Goal: Task Accomplishment & Management: Manage account settings

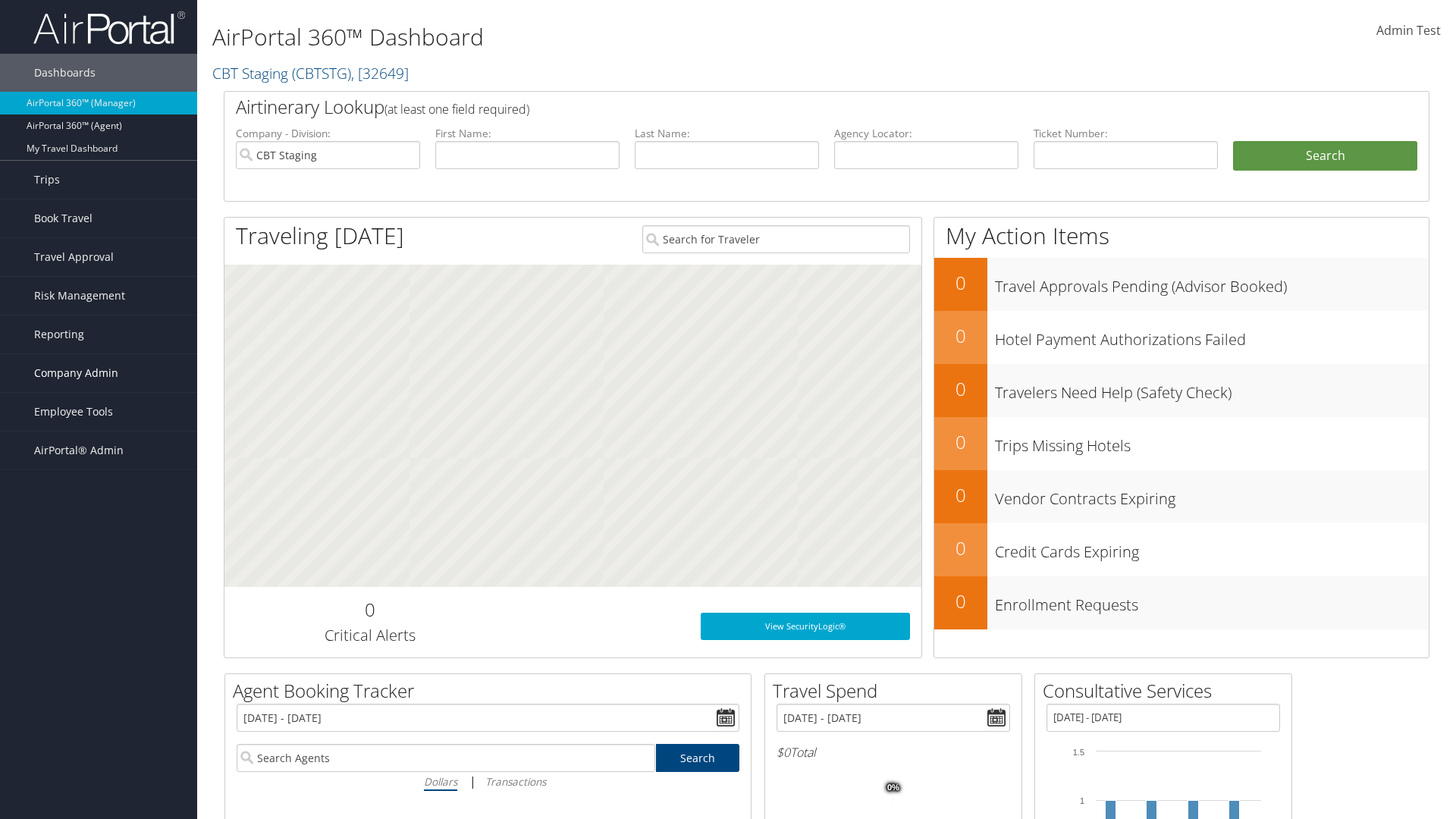
click at [99, 373] on span "Company Admin" at bounding box center [77, 373] width 84 height 38
click at [99, 494] on link "Vendor Contracts" at bounding box center [98, 494] width 197 height 22
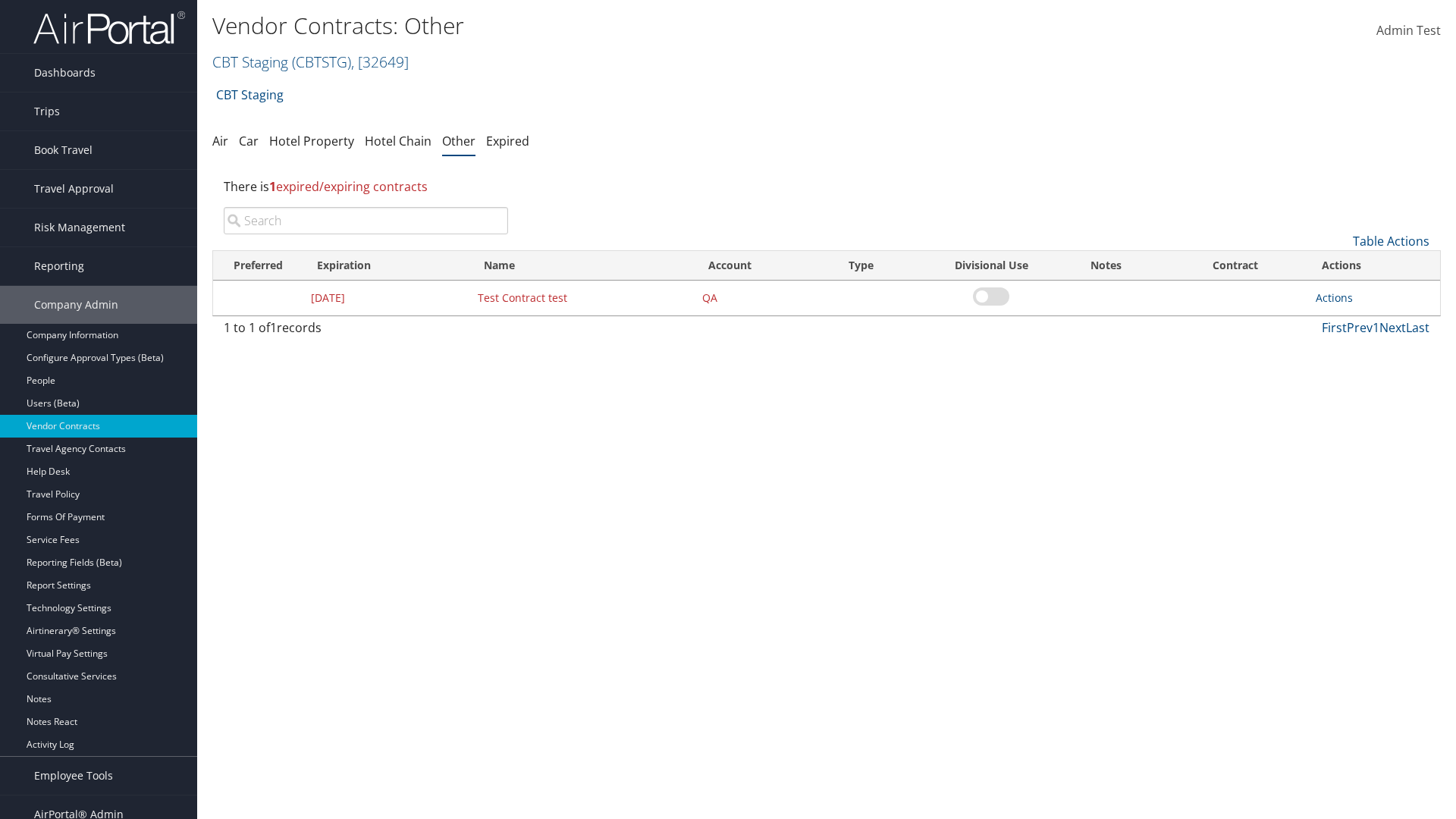
click at [365, 220] on input "search" at bounding box center [365, 220] width 284 height 27
type input "Test Contract test"
click at [1334, 297] on link "Actions" at bounding box center [1334, 297] width 37 height 14
click at [1357, 372] on link "Edit" at bounding box center [1357, 372] width 82 height 26
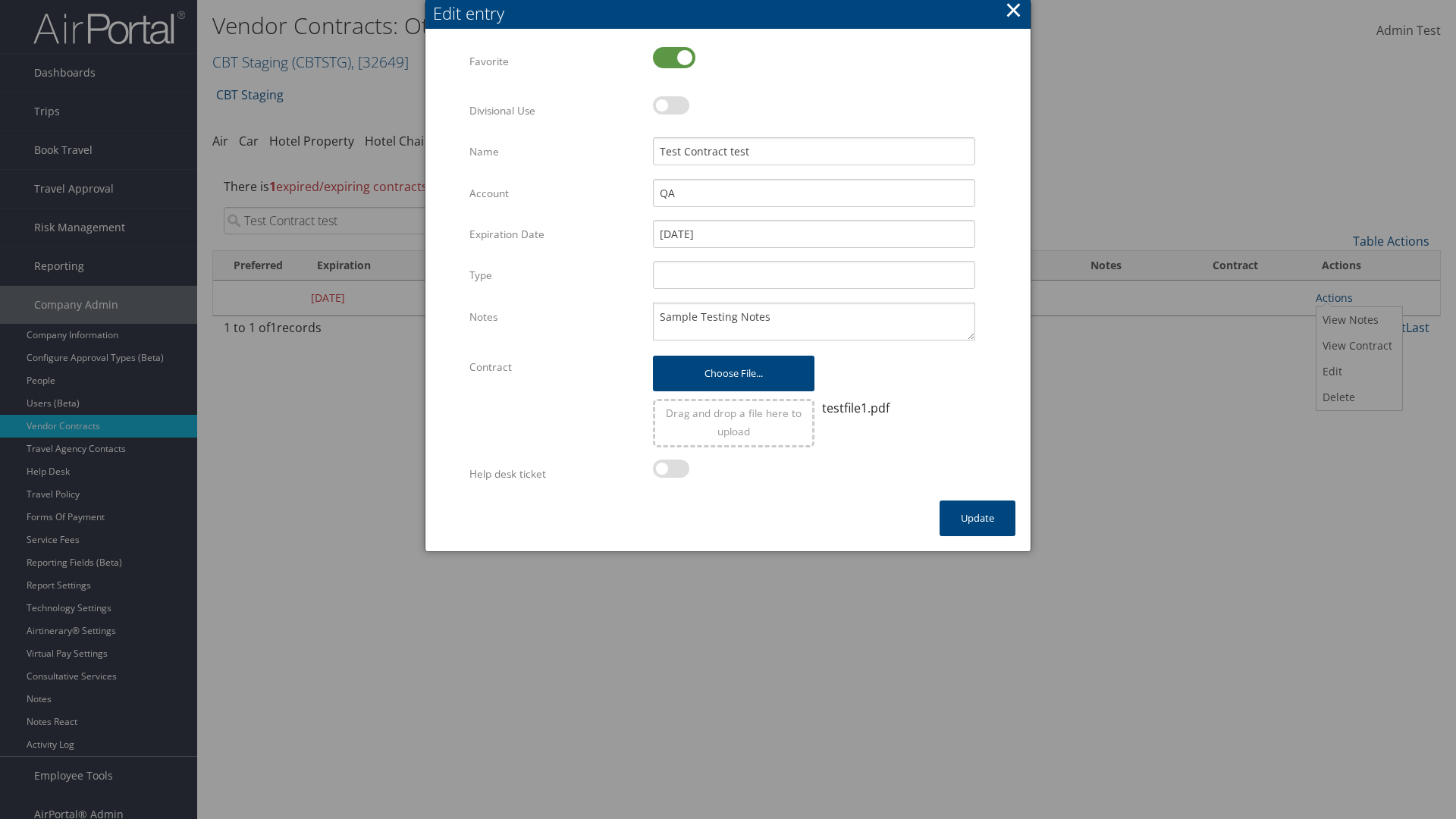
click at [674, 57] on label at bounding box center [673, 57] width 42 height 21
click at [671, 57] on input "checkbox" at bounding box center [665, 59] width 10 height 10
click at [674, 57] on label at bounding box center [673, 57] width 42 height 21
click at [671, 57] on input "checkbox" at bounding box center [665, 59] width 10 height 10
checkbox input "true"
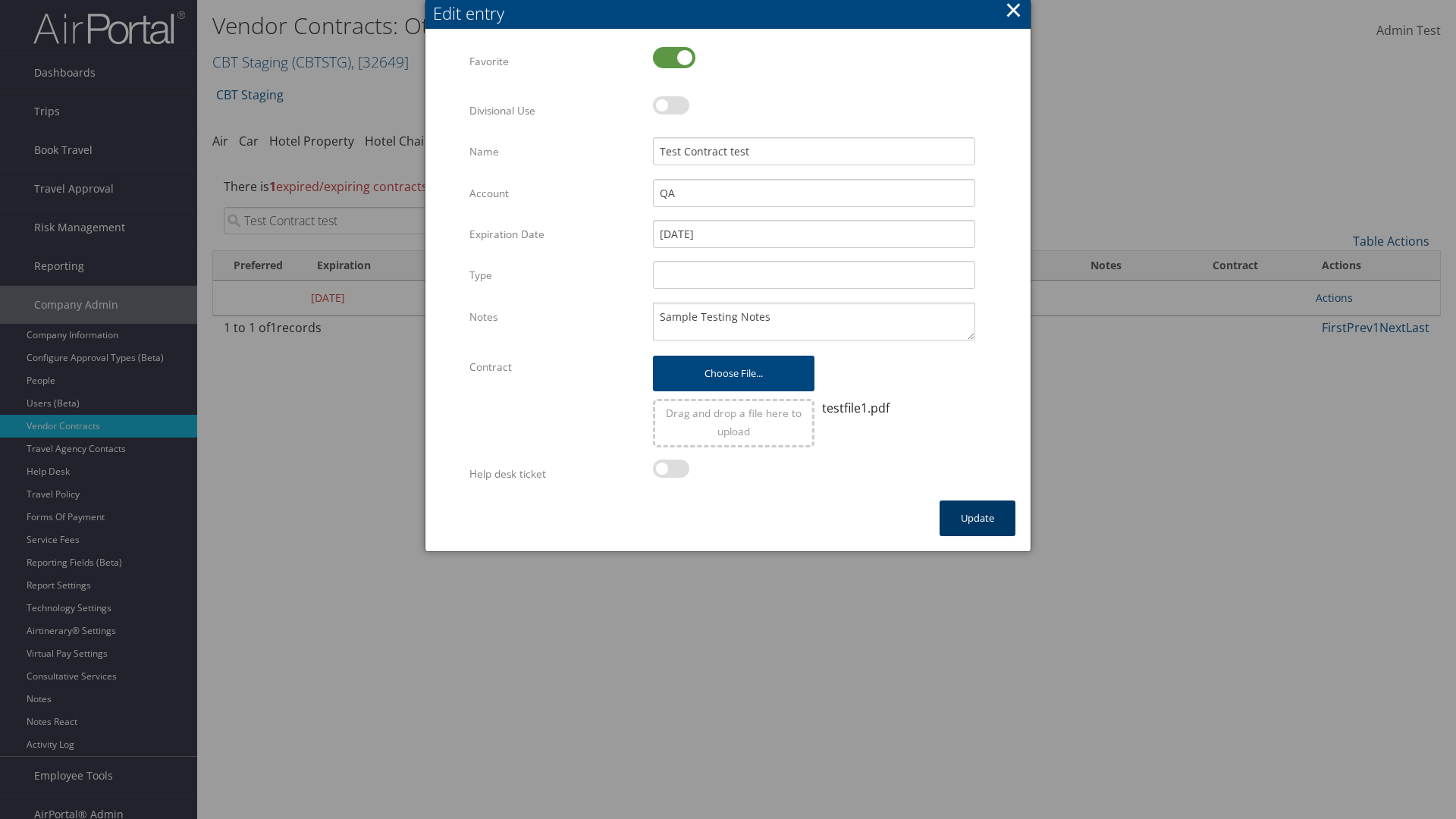
click at [977, 517] on button "Update" at bounding box center [977, 518] width 76 height 35
